Goal: Navigation & Orientation: Find specific page/section

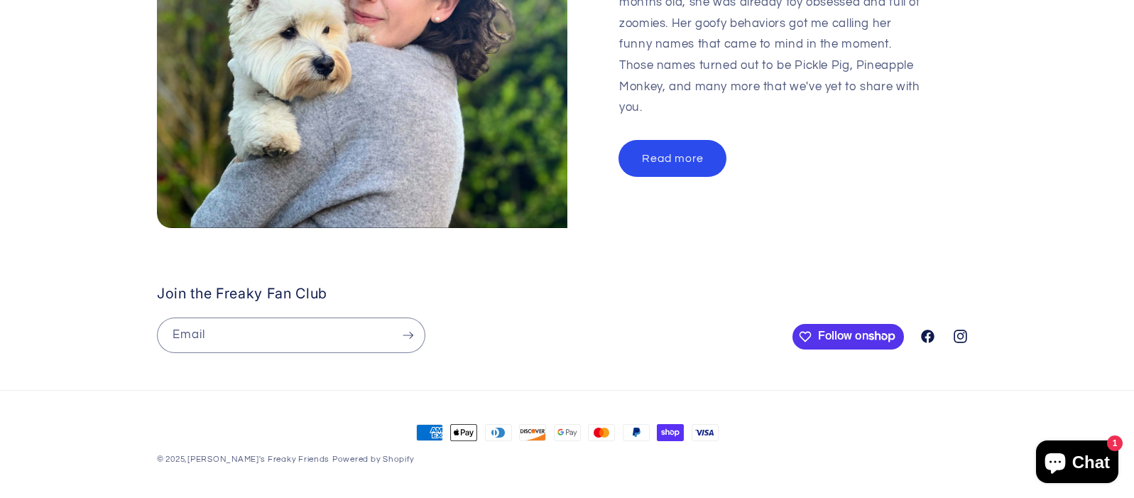
scroll to position [0, 538]
click at [663, 143] on link "Read more" at bounding box center [672, 158] width 107 height 35
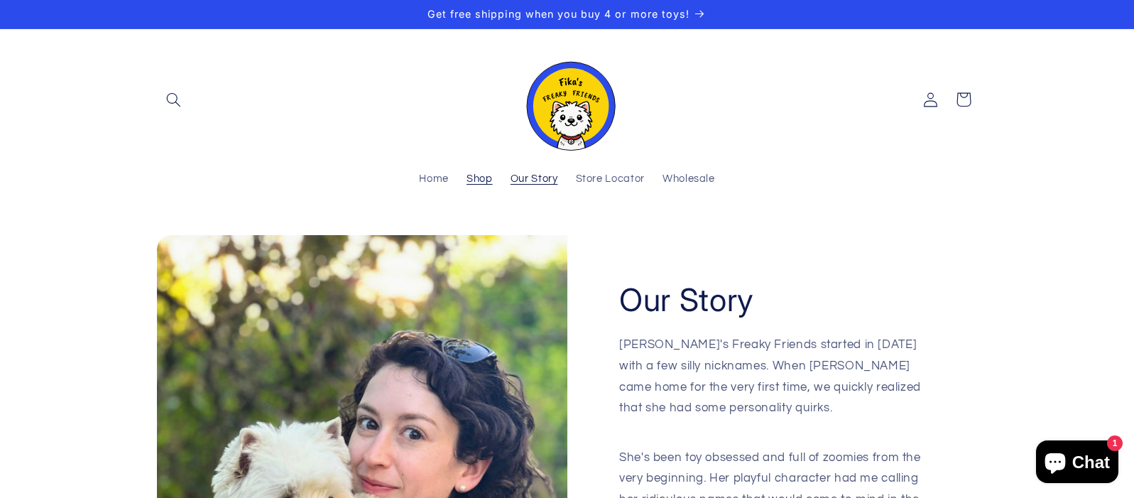
click at [477, 181] on span "Shop" at bounding box center [480, 179] width 26 height 13
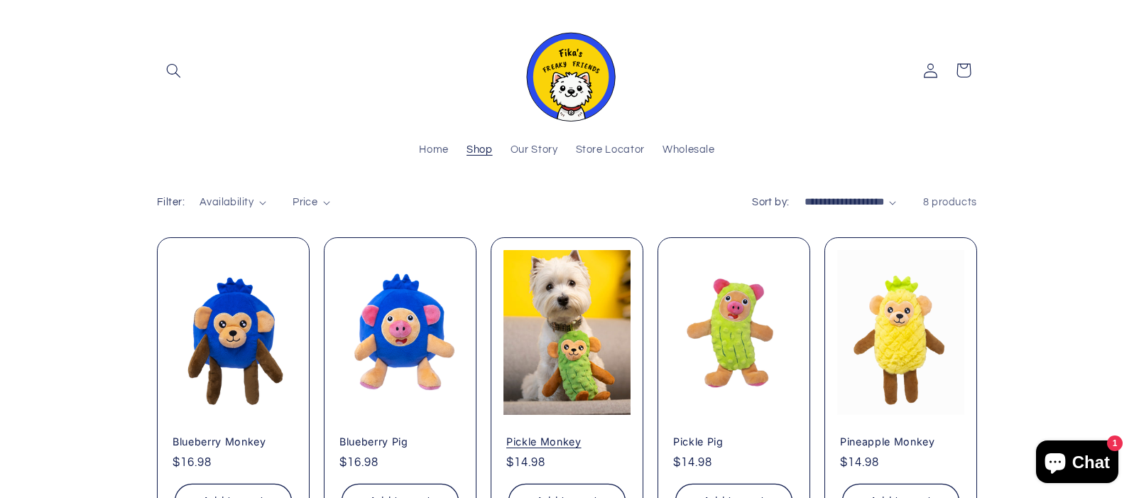
scroll to position [49, 0]
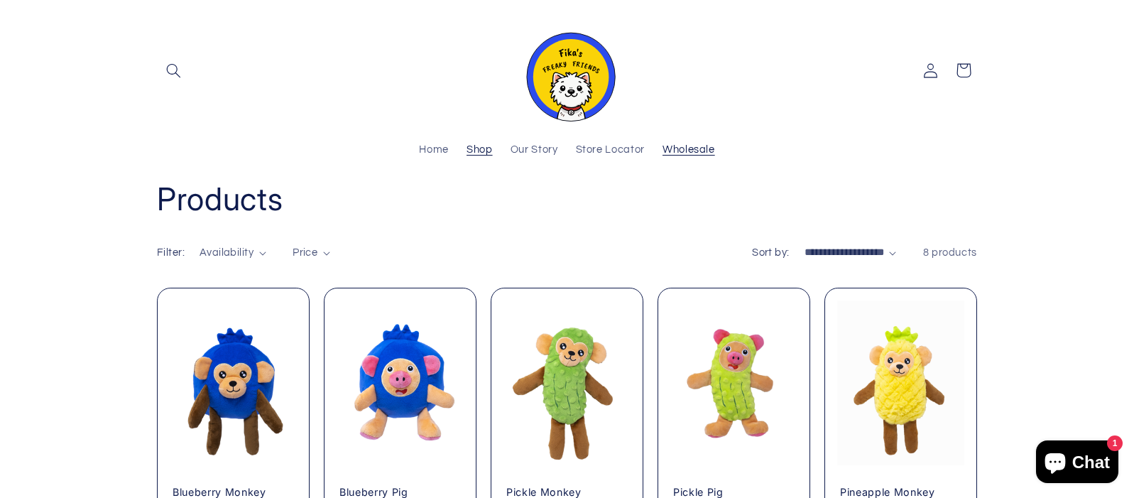
click at [683, 151] on span "Wholesale" at bounding box center [689, 149] width 53 height 13
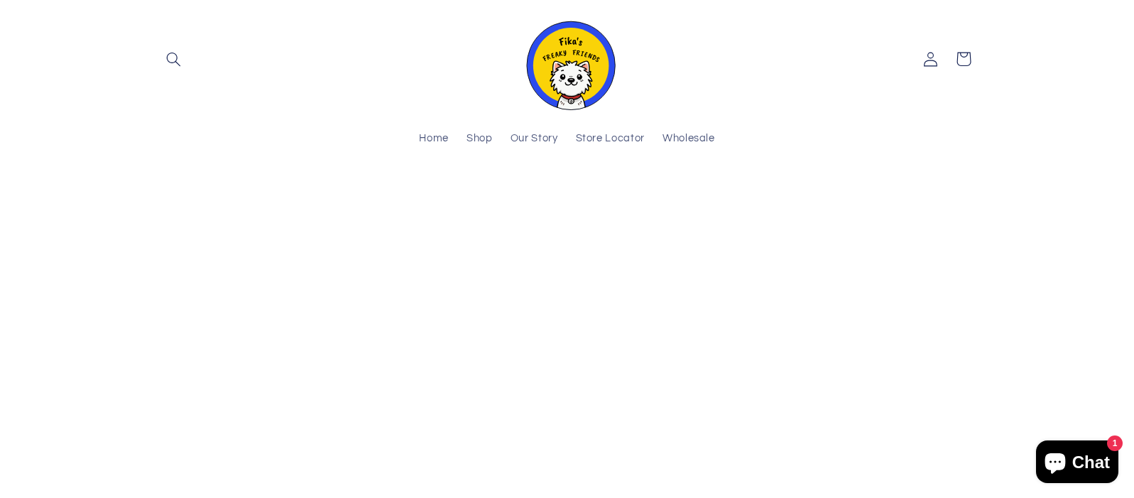
scroll to position [23, 0]
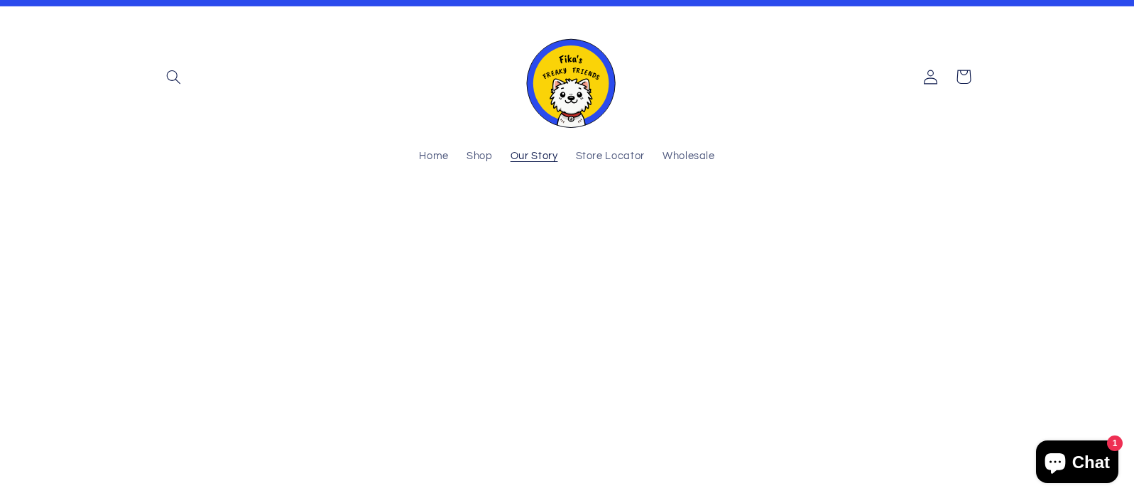
click at [543, 156] on span "Our Story" at bounding box center [535, 156] width 48 height 13
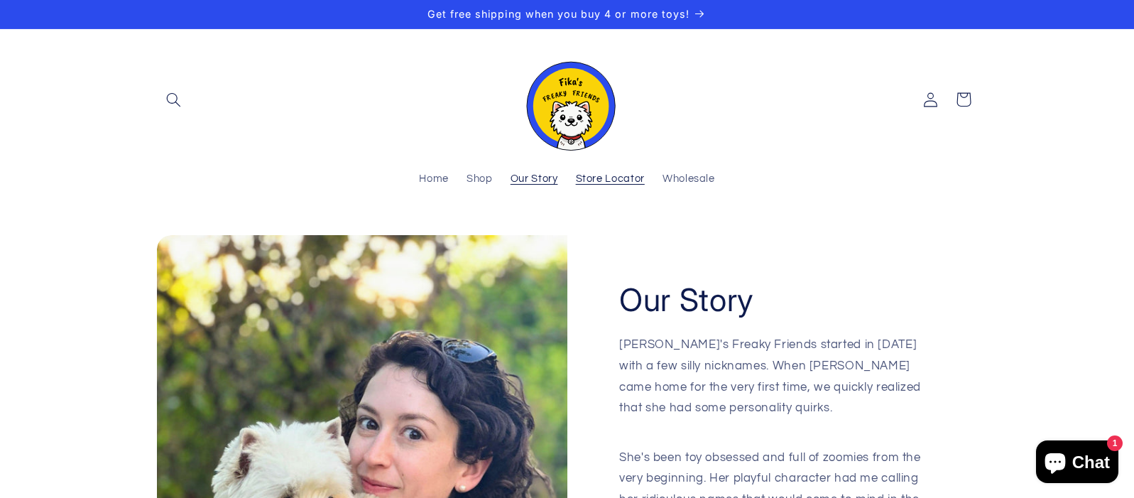
click at [599, 183] on span "Store Locator" at bounding box center [610, 179] width 69 height 13
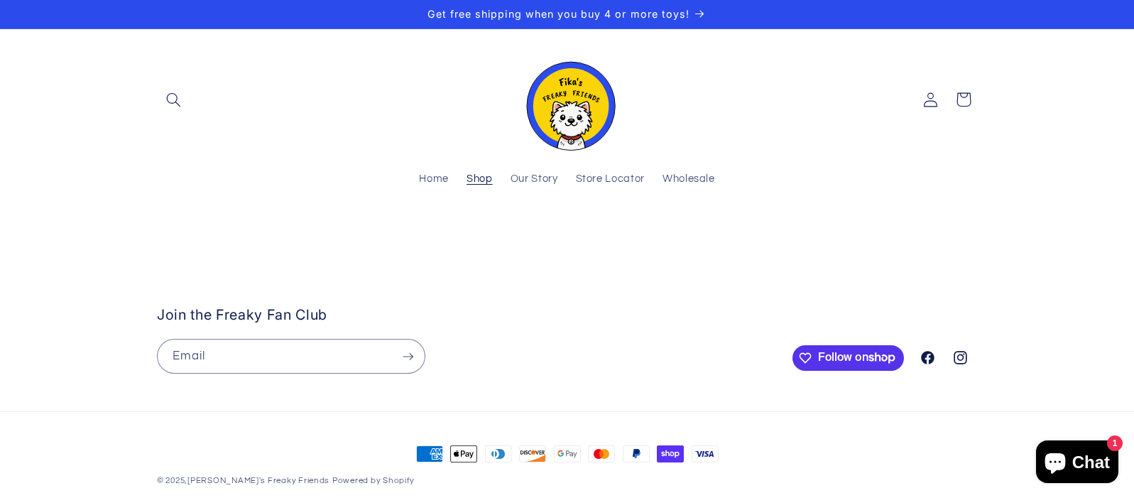
click at [477, 179] on span "Shop" at bounding box center [480, 179] width 26 height 13
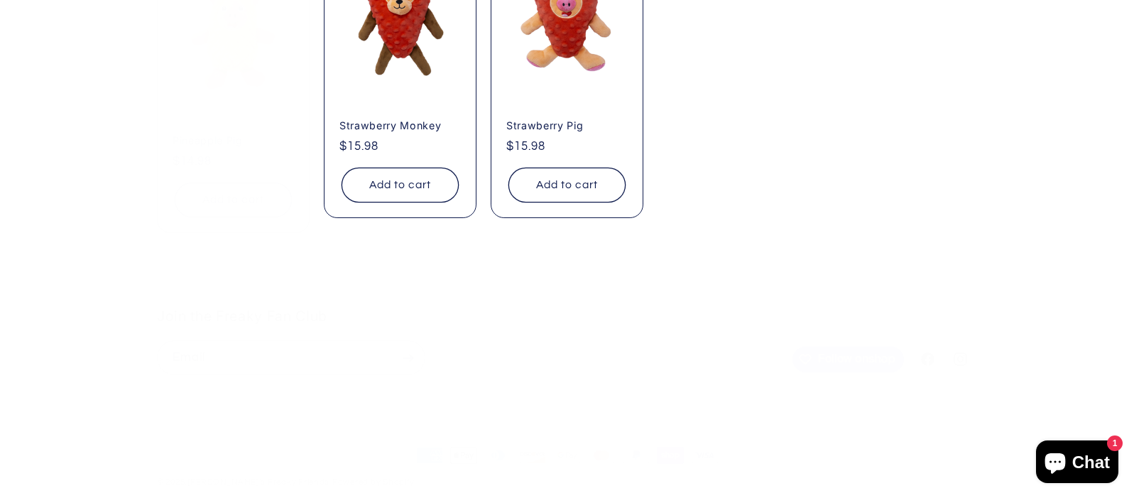
scroll to position [752, 0]
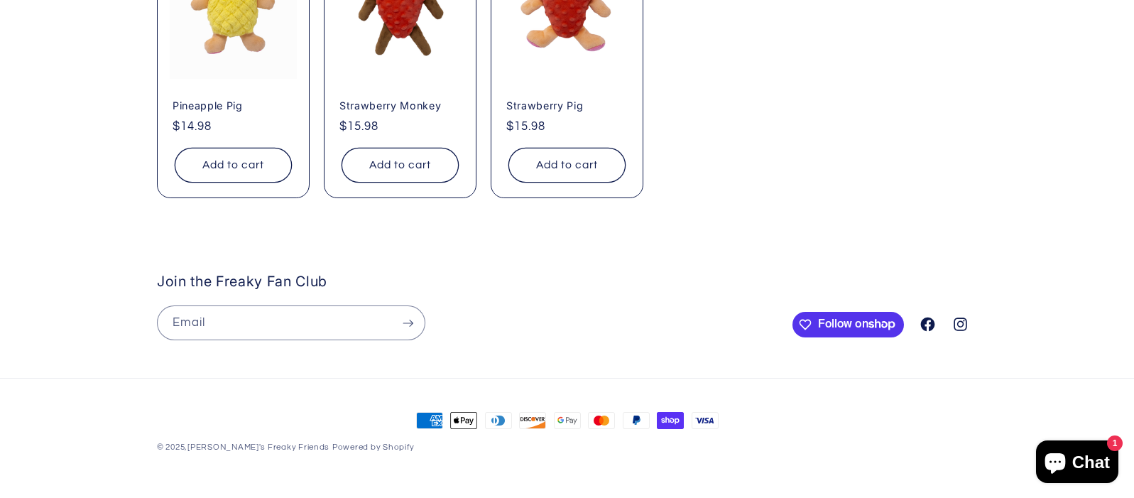
click at [928, 326] on icon at bounding box center [928, 324] width 18 height 18
